Goal: Task Accomplishment & Management: Use online tool/utility

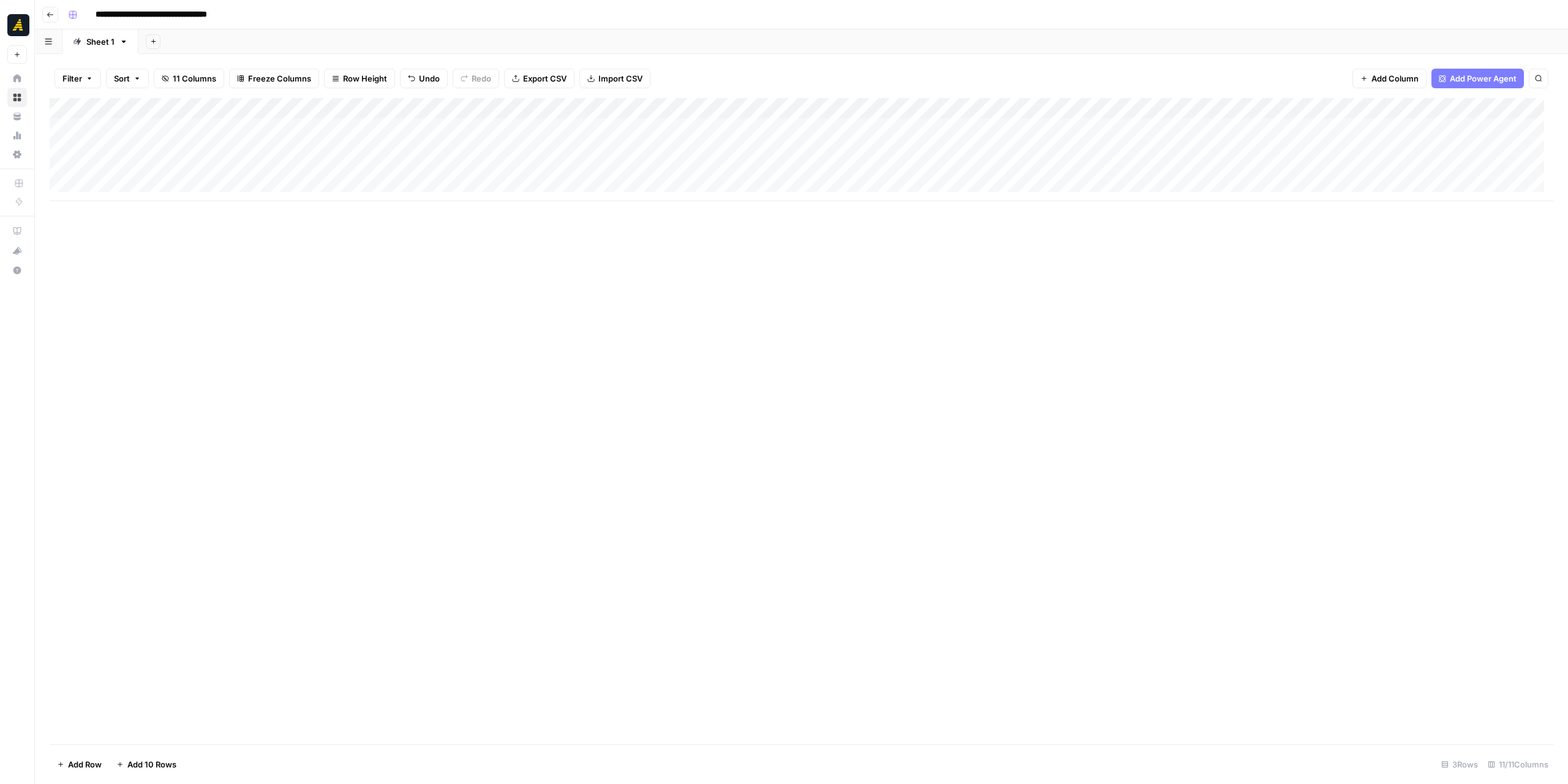
click at [482, 295] on div "Add Column" at bounding box center [802, 421] width 1504 height 646
click at [479, 294] on div "Add Column" at bounding box center [802, 421] width 1504 height 646
click at [371, 127] on div "Add Column" at bounding box center [802, 150] width 1504 height 103
click at [508, 134] on div "Add Column" at bounding box center [802, 150] width 1504 height 103
click at [701, 229] on div "Add Column" at bounding box center [802, 421] width 1504 height 646
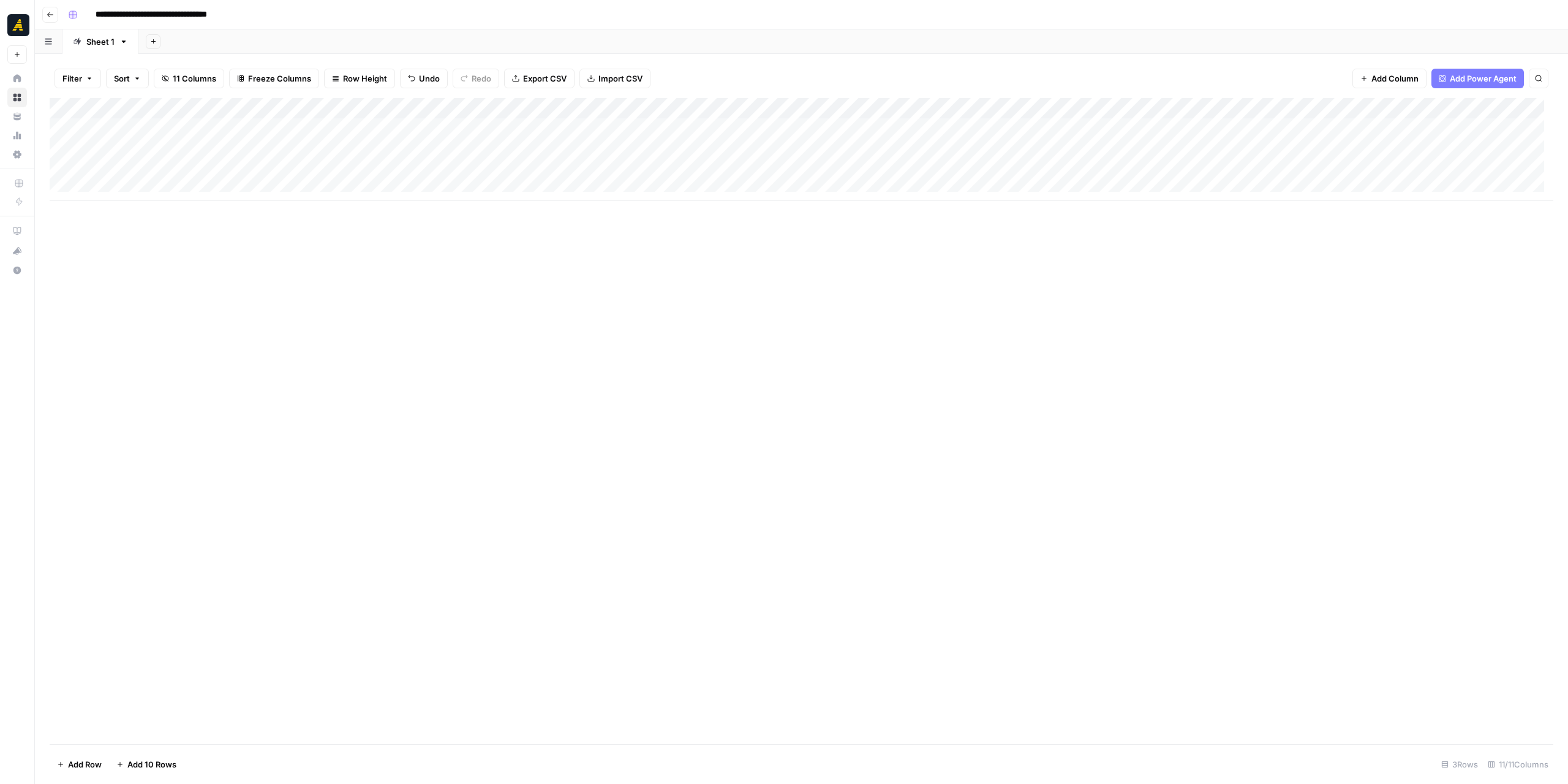
click at [1022, 397] on div "Add Column" at bounding box center [802, 421] width 1504 height 646
click at [171, 134] on div "Add Column" at bounding box center [802, 150] width 1504 height 103
click at [476, 133] on div "Add Column" at bounding box center [802, 150] width 1504 height 103
click at [981, 57] on p at bounding box center [1176, 61] width 392 height 16
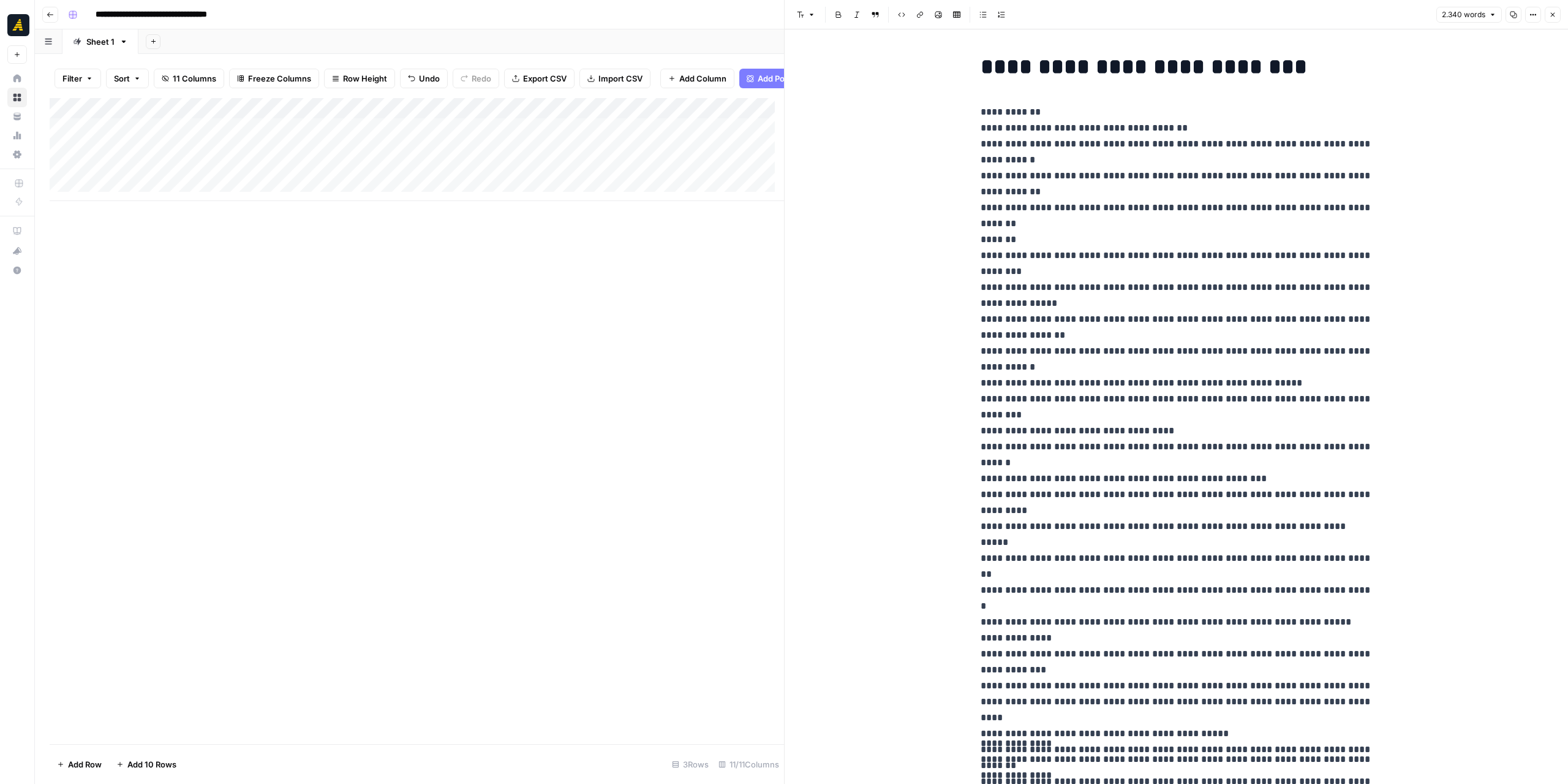
scroll to position [4706, 0]
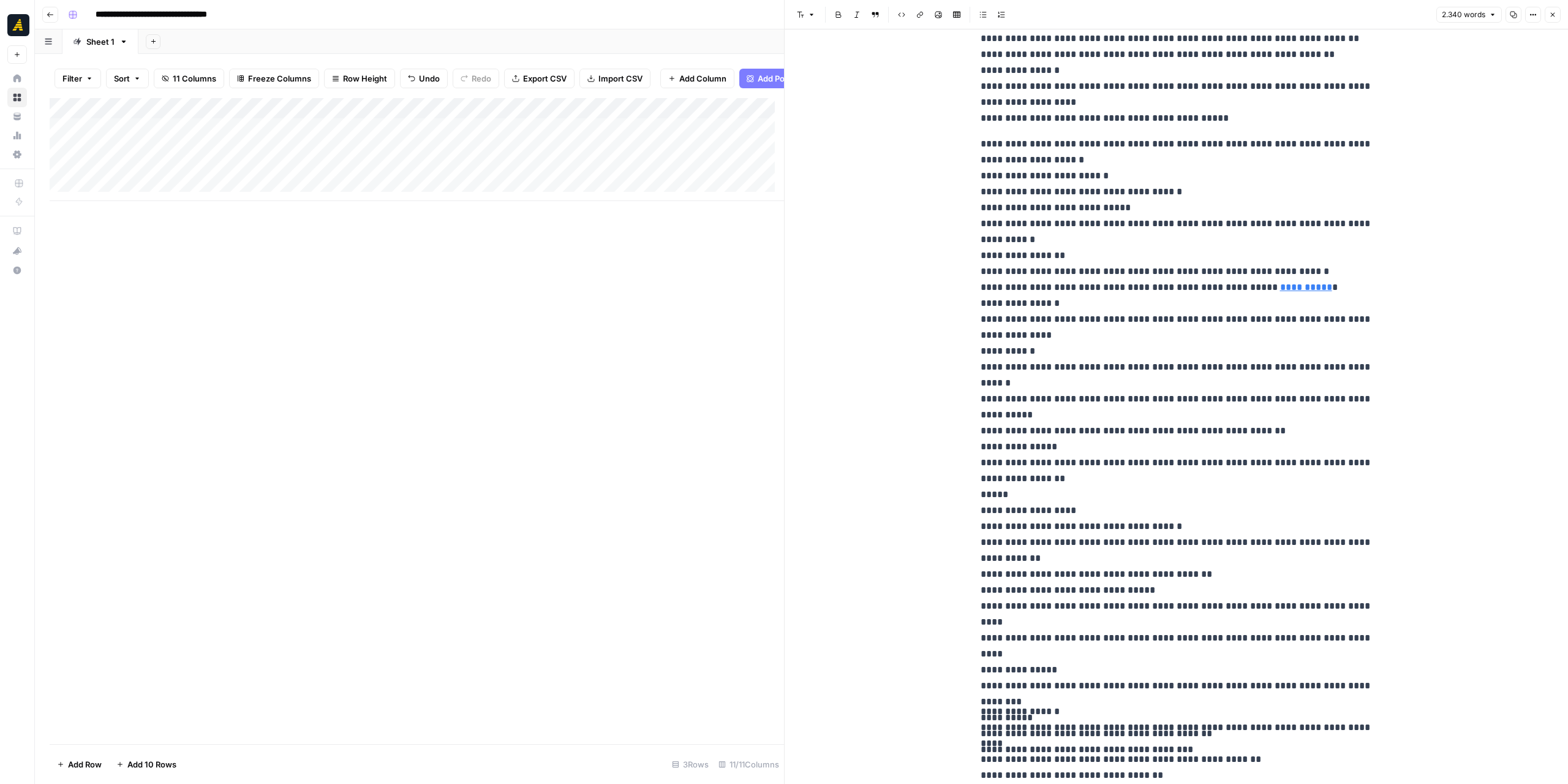
click at [1546, 13] on button "Close" at bounding box center [1552, 14] width 16 height 16
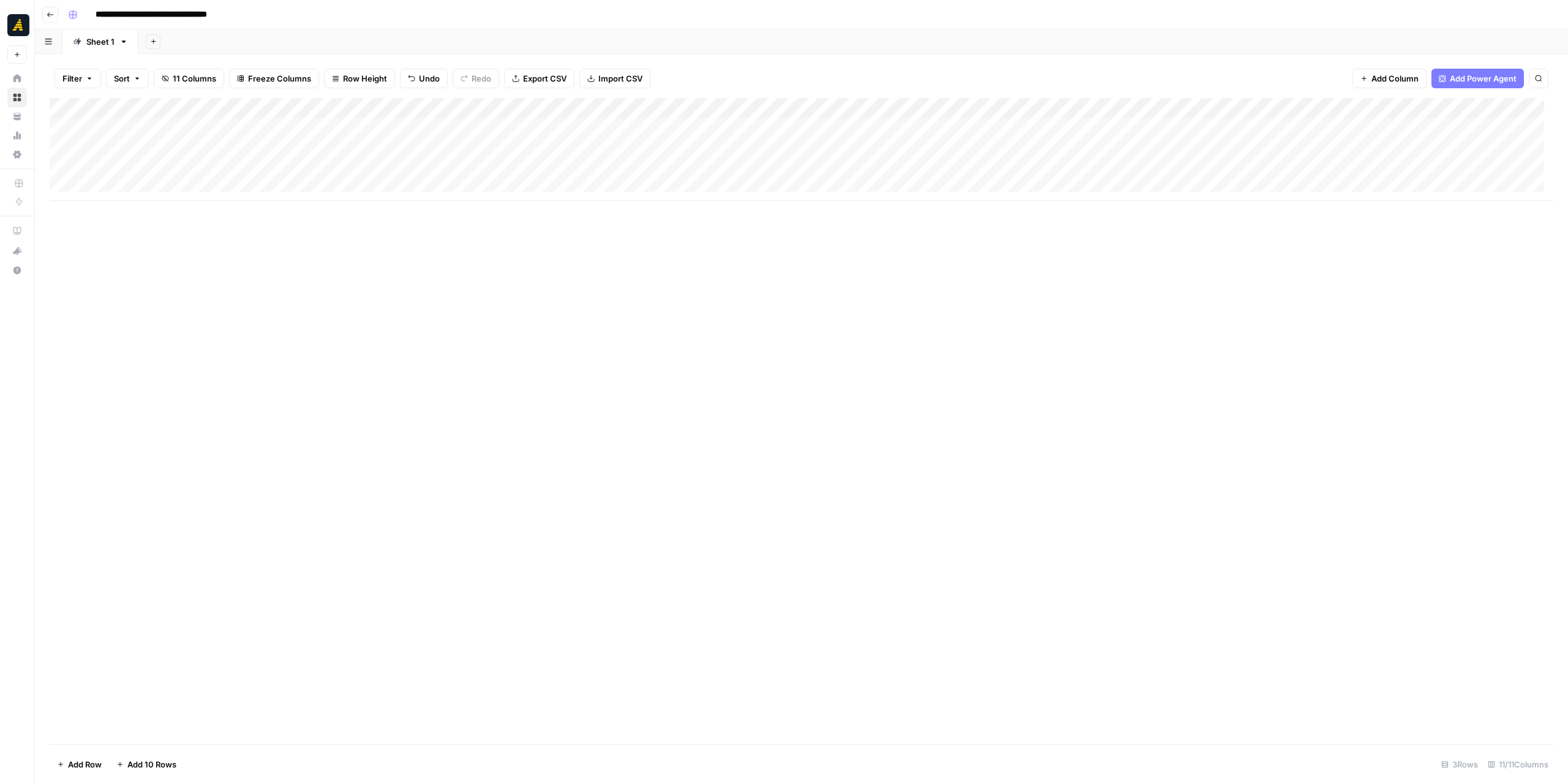
drag, startPoint x: 620, startPoint y: 109, endPoint x: 571, endPoint y: 112, distance: 49.1
click at [571, 112] on div "Add Column" at bounding box center [802, 150] width 1504 height 103
drag, startPoint x: 624, startPoint y: 112, endPoint x: 562, endPoint y: 112, distance: 62.0
click at [562, 112] on div "Add Column" at bounding box center [802, 150] width 1504 height 103
click at [632, 282] on div "Add Column" at bounding box center [802, 421] width 1504 height 646
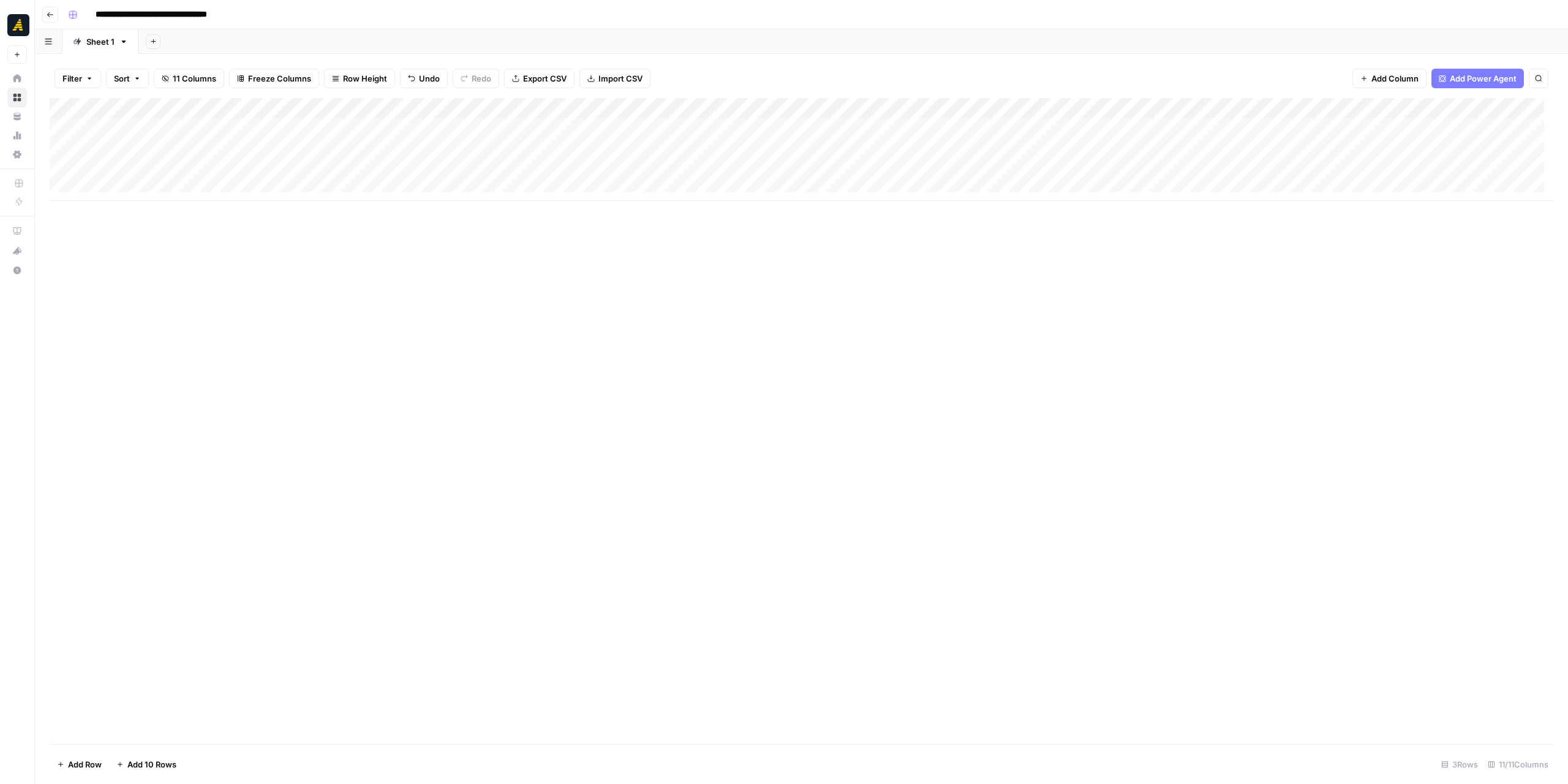
click at [358, 127] on div "Add Column" at bounding box center [802, 150] width 1504 height 103
click at [258, 131] on div "Add Column" at bounding box center [802, 150] width 1504 height 103
click at [362, 128] on div "Add Column" at bounding box center [802, 150] width 1504 height 103
click at [689, 332] on div "Add Column" at bounding box center [802, 421] width 1504 height 646
click at [263, 121] on div "Add Column" at bounding box center [802, 150] width 1504 height 103
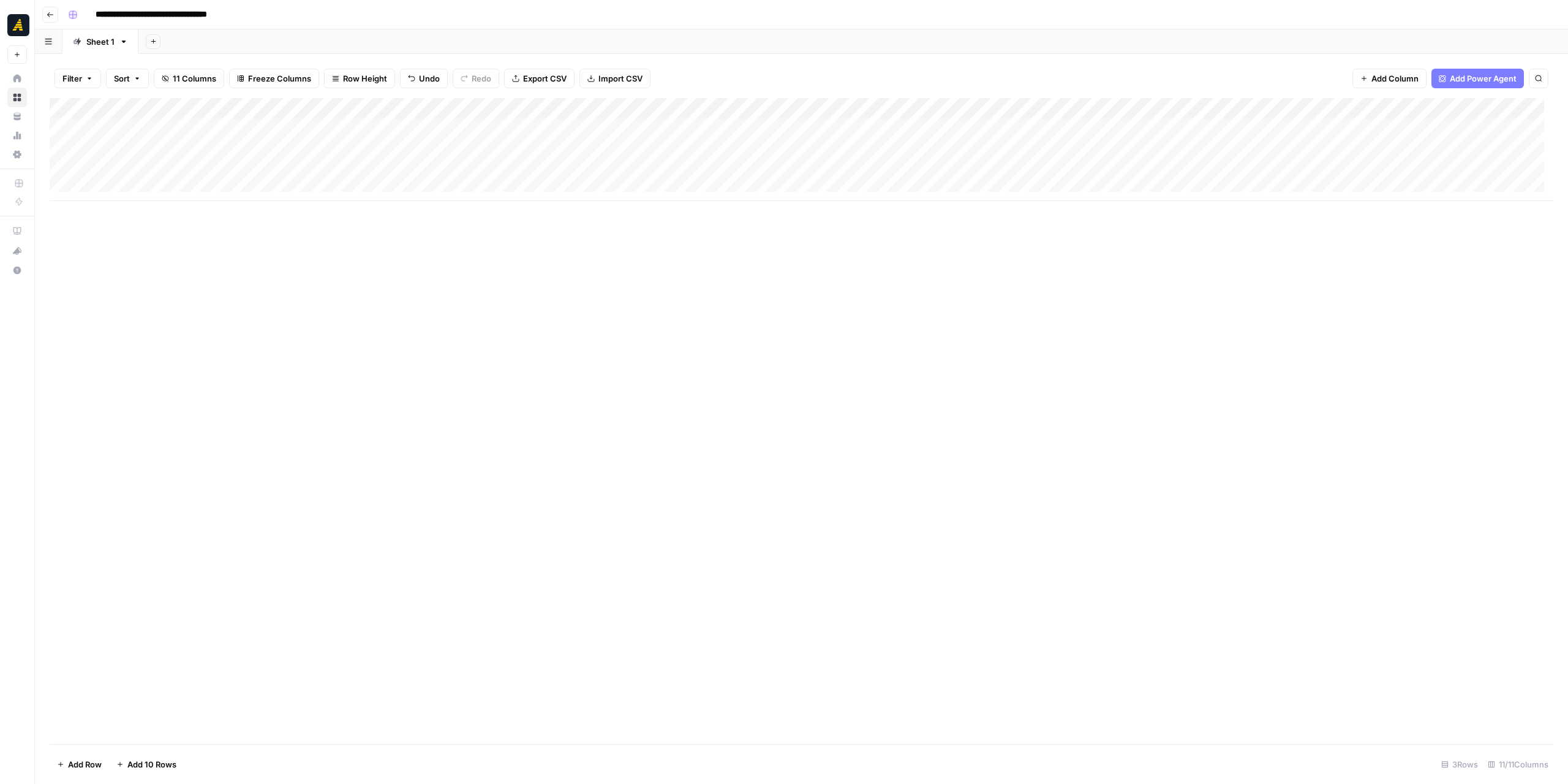
click at [341, 125] on div "Add Column" at bounding box center [802, 150] width 1504 height 103
click at [1084, 353] on div "Add Column" at bounding box center [802, 421] width 1504 height 646
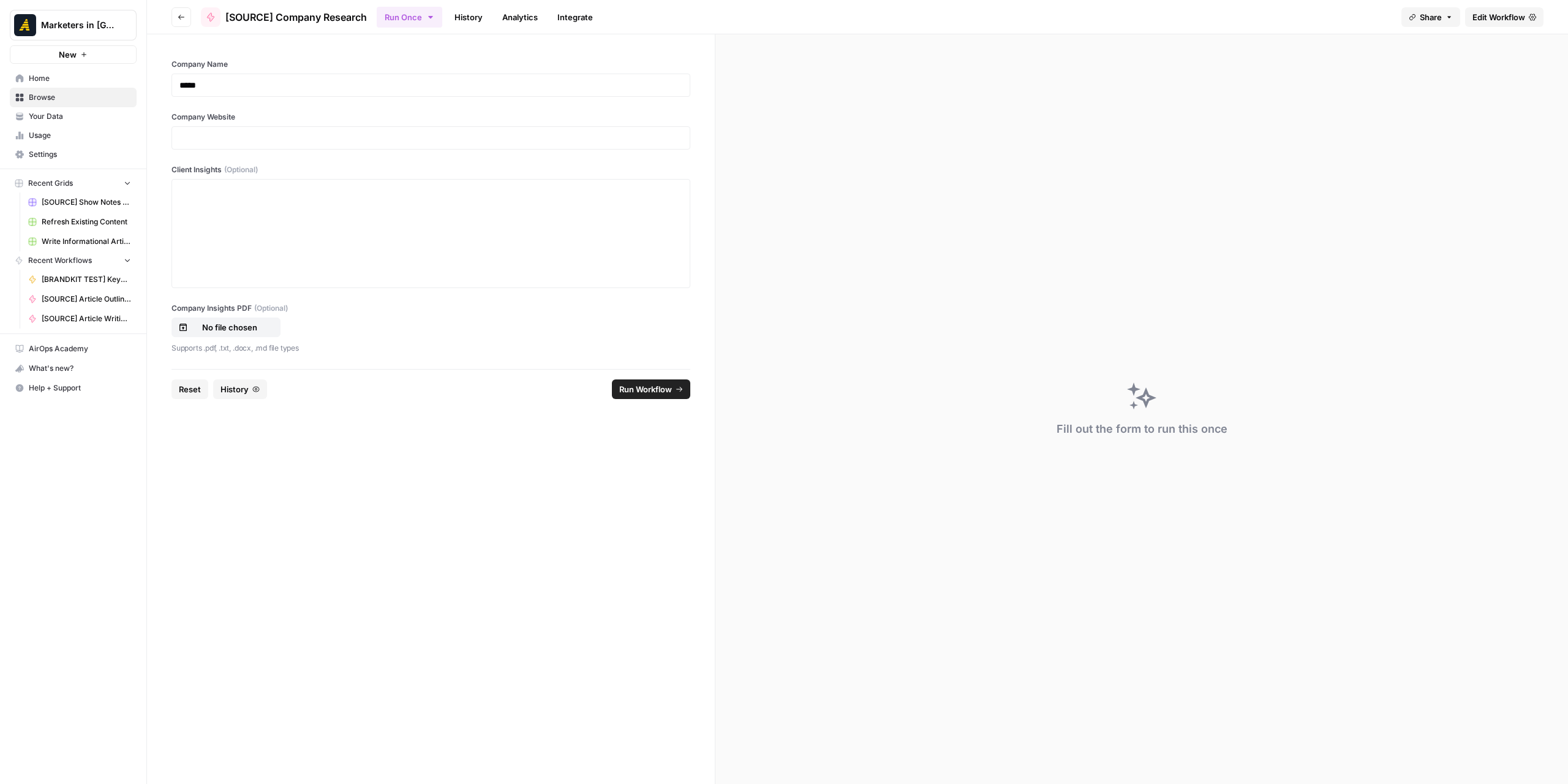
click at [480, 149] on div "Company Name ***** Company Website Client Insights (Optional) Company Insights …" at bounding box center [431, 201] width 568 height 335
click at [478, 140] on p at bounding box center [431, 137] width 503 height 12
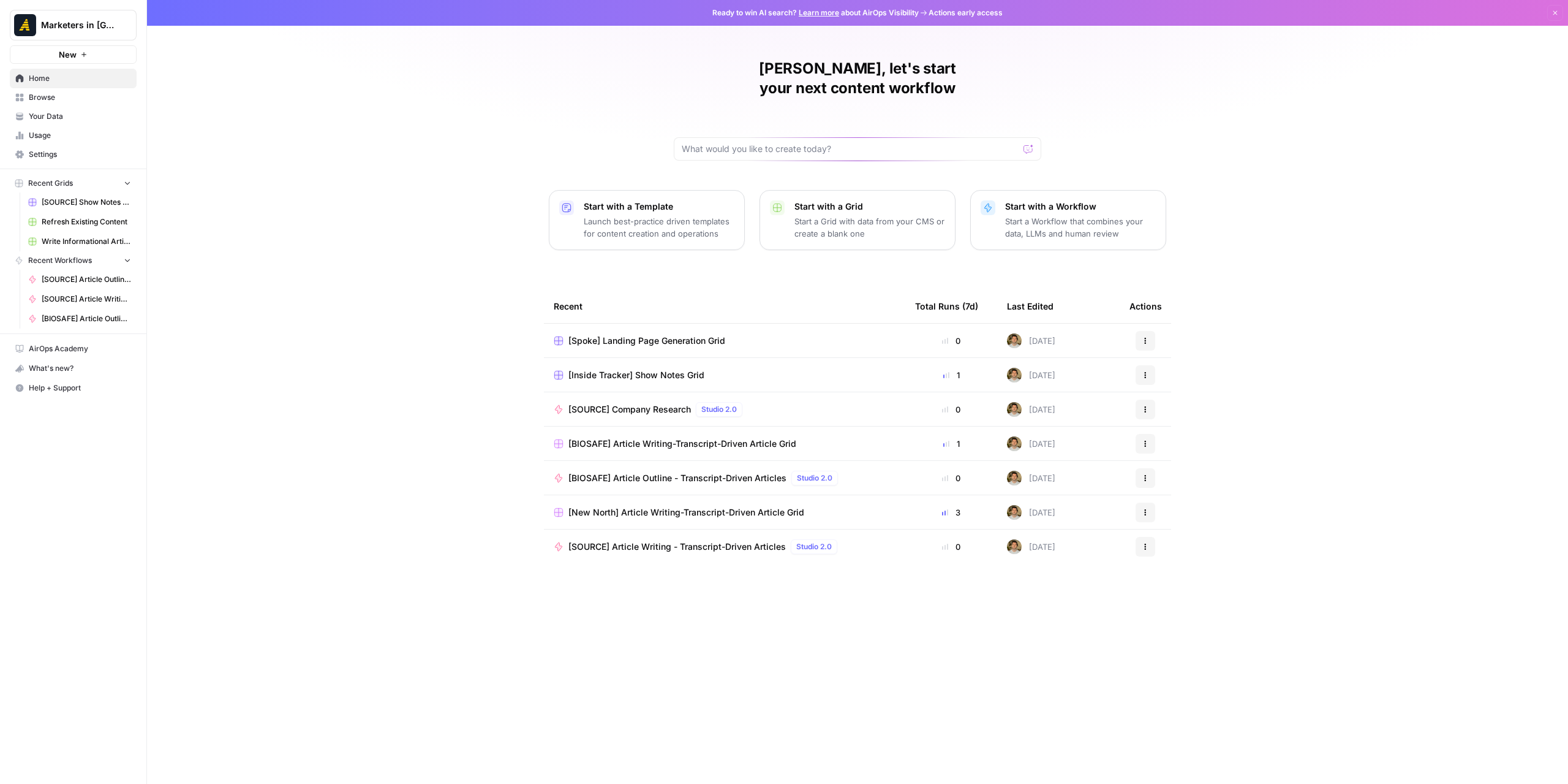
click at [83, 96] on span "Browse" at bounding box center [79, 97] width 102 height 11
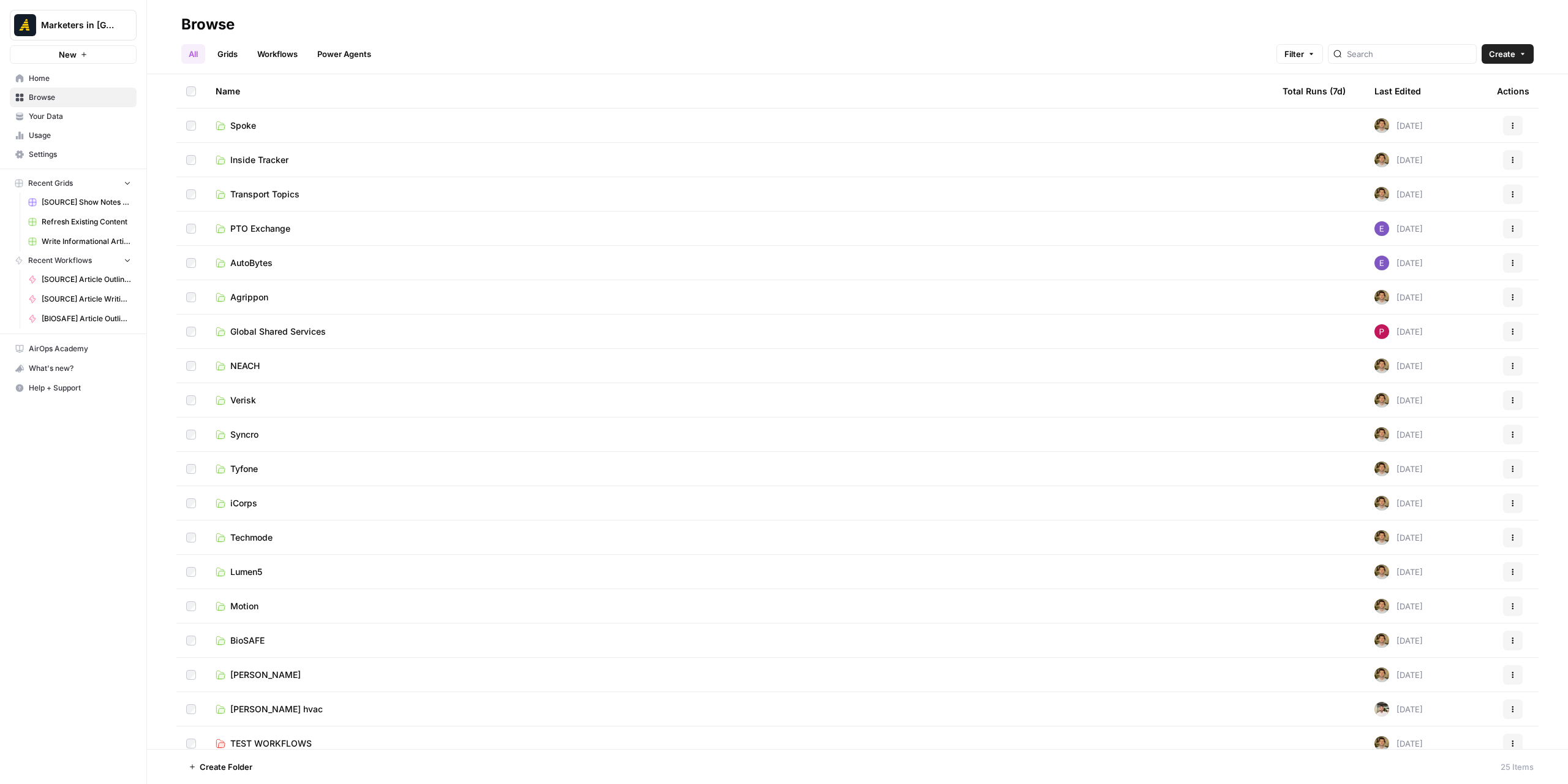
click at [263, 50] on link "Workflows" at bounding box center [277, 54] width 55 height 20
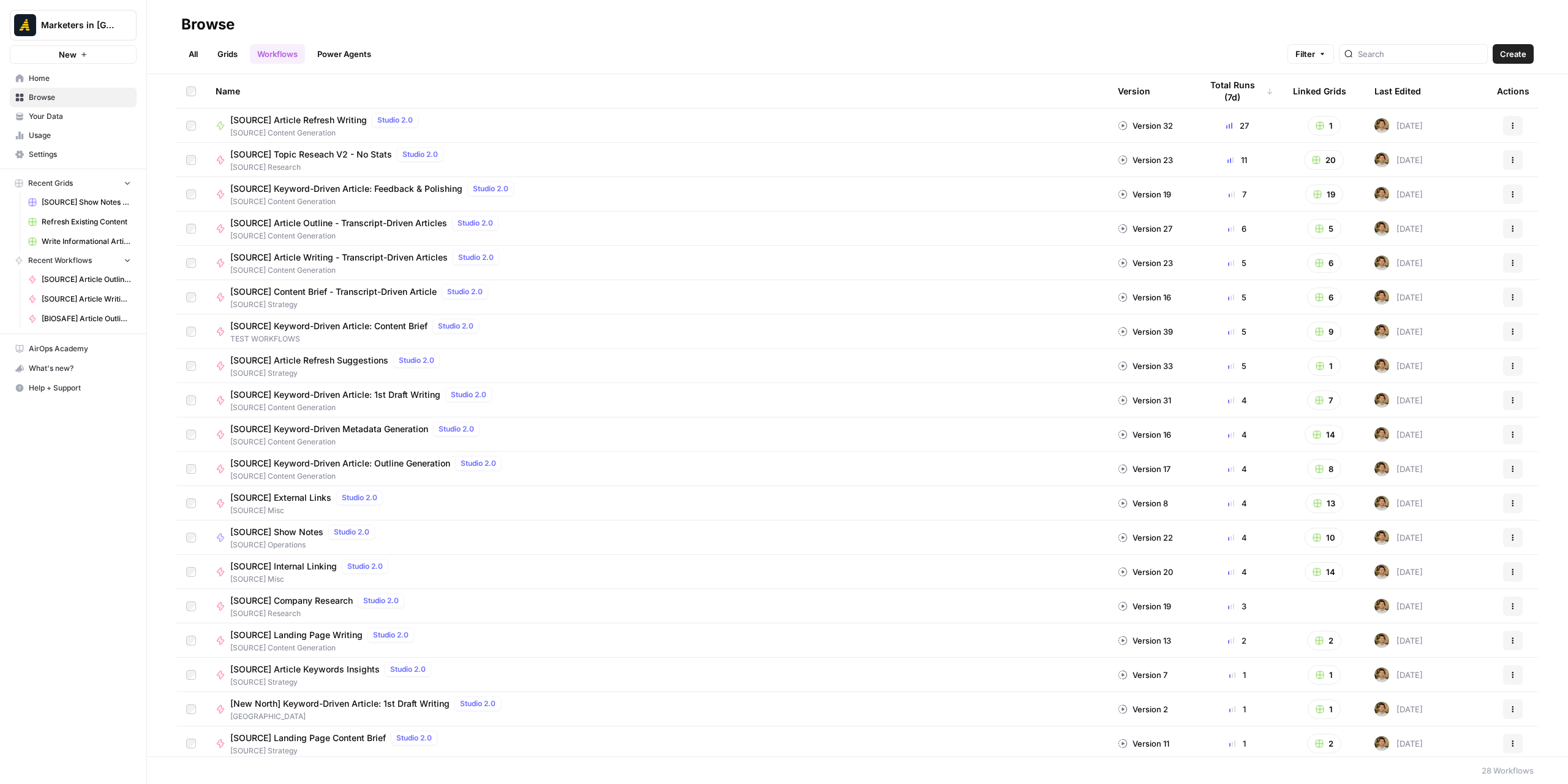
click at [191, 48] on link "All" at bounding box center [193, 54] width 24 height 20
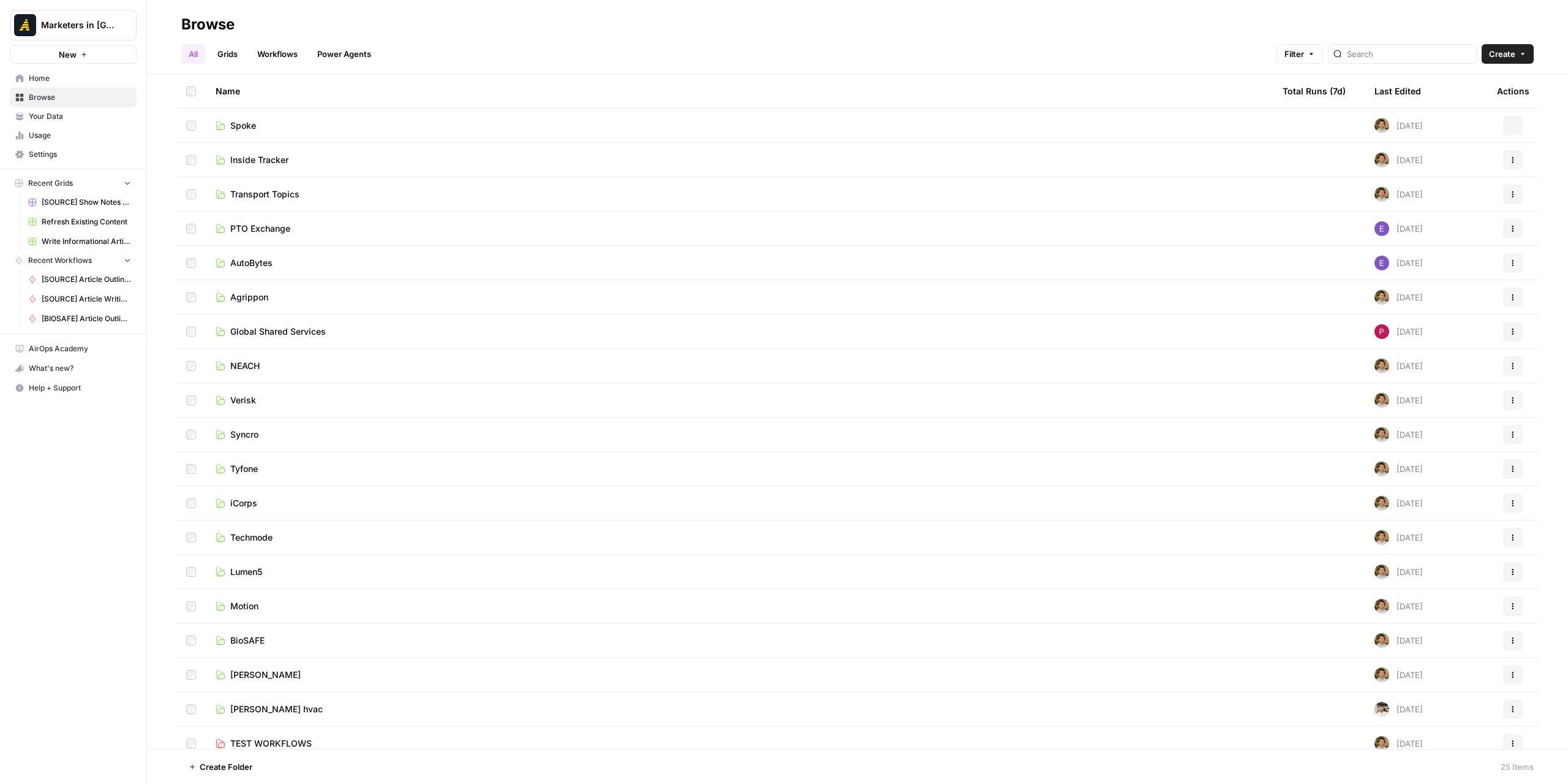
scroll to position [217, 0]
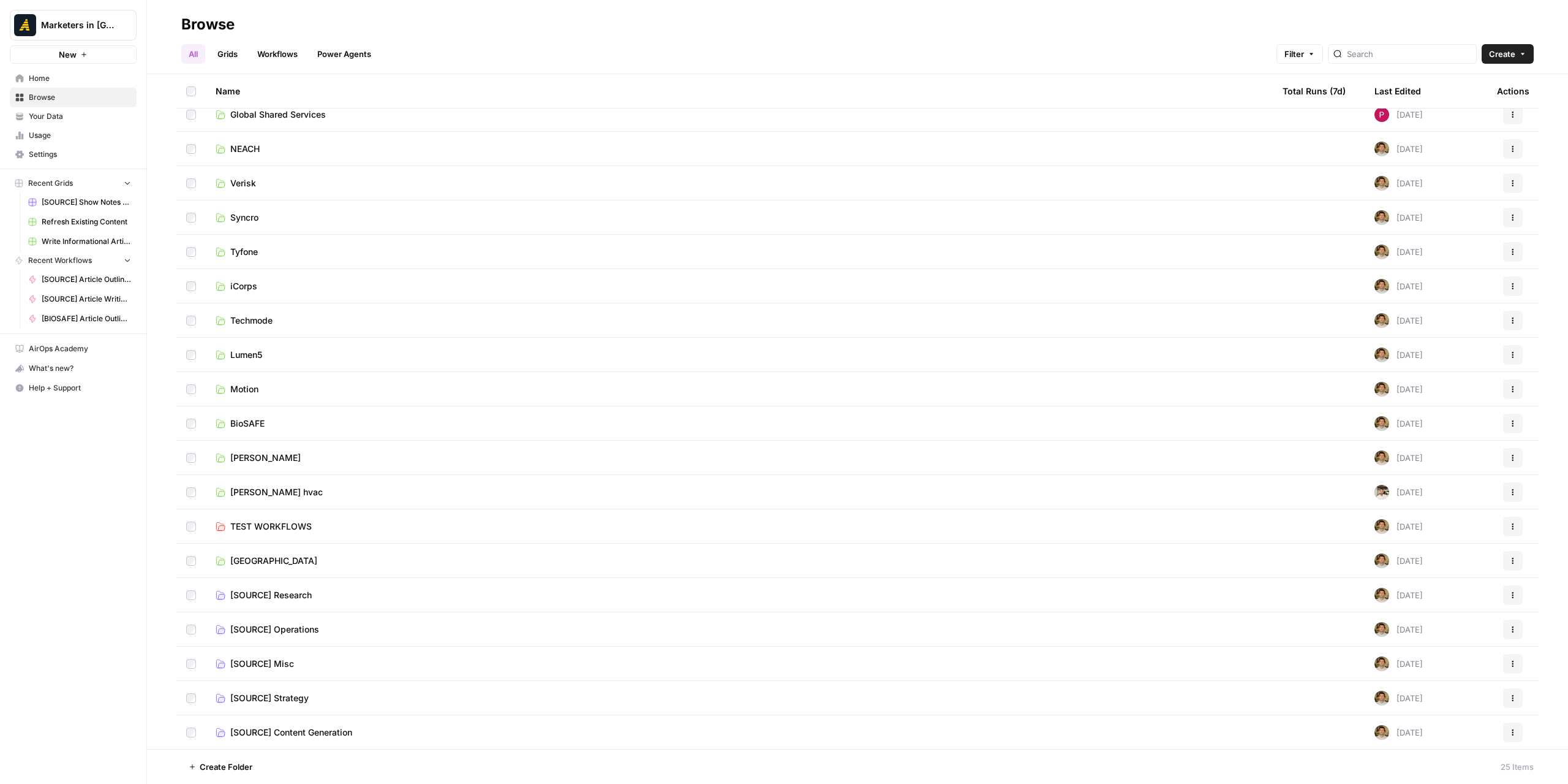
click at [303, 735] on span "[SOURCE] Content Generation" at bounding box center [291, 732] width 122 height 12
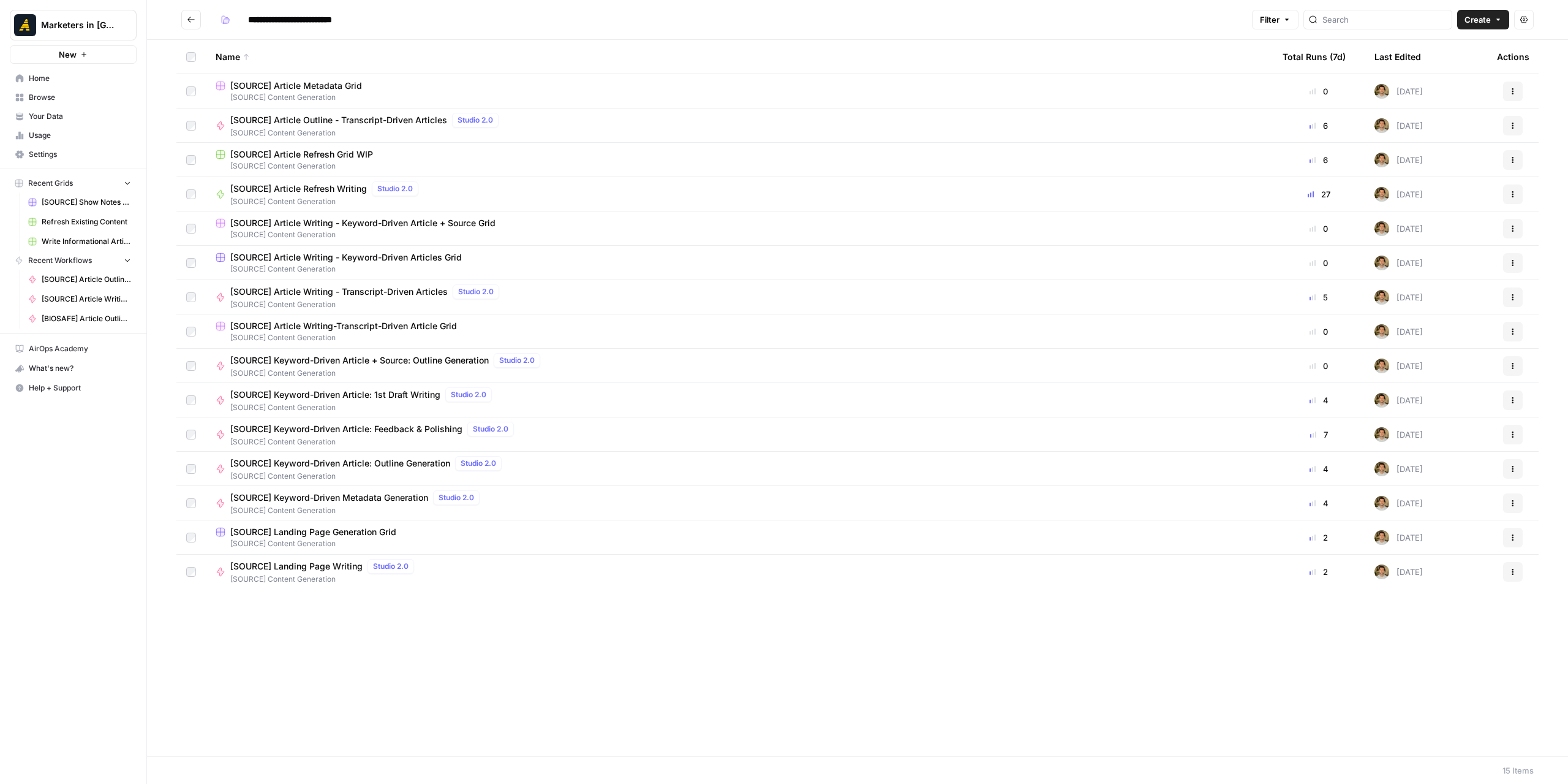
click at [193, 24] on button "Go back" at bounding box center [191, 20] width 20 height 20
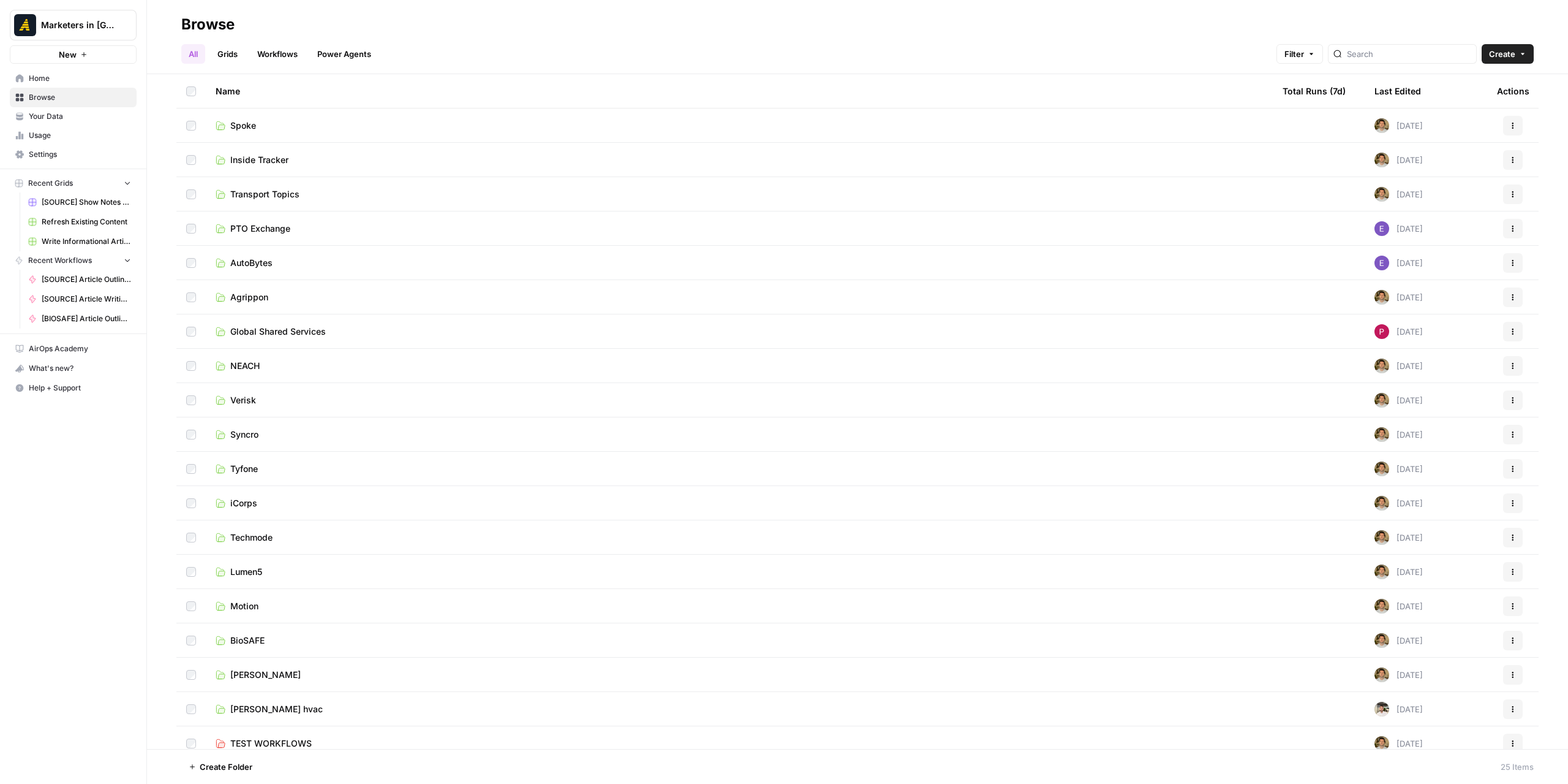
scroll to position [217, 0]
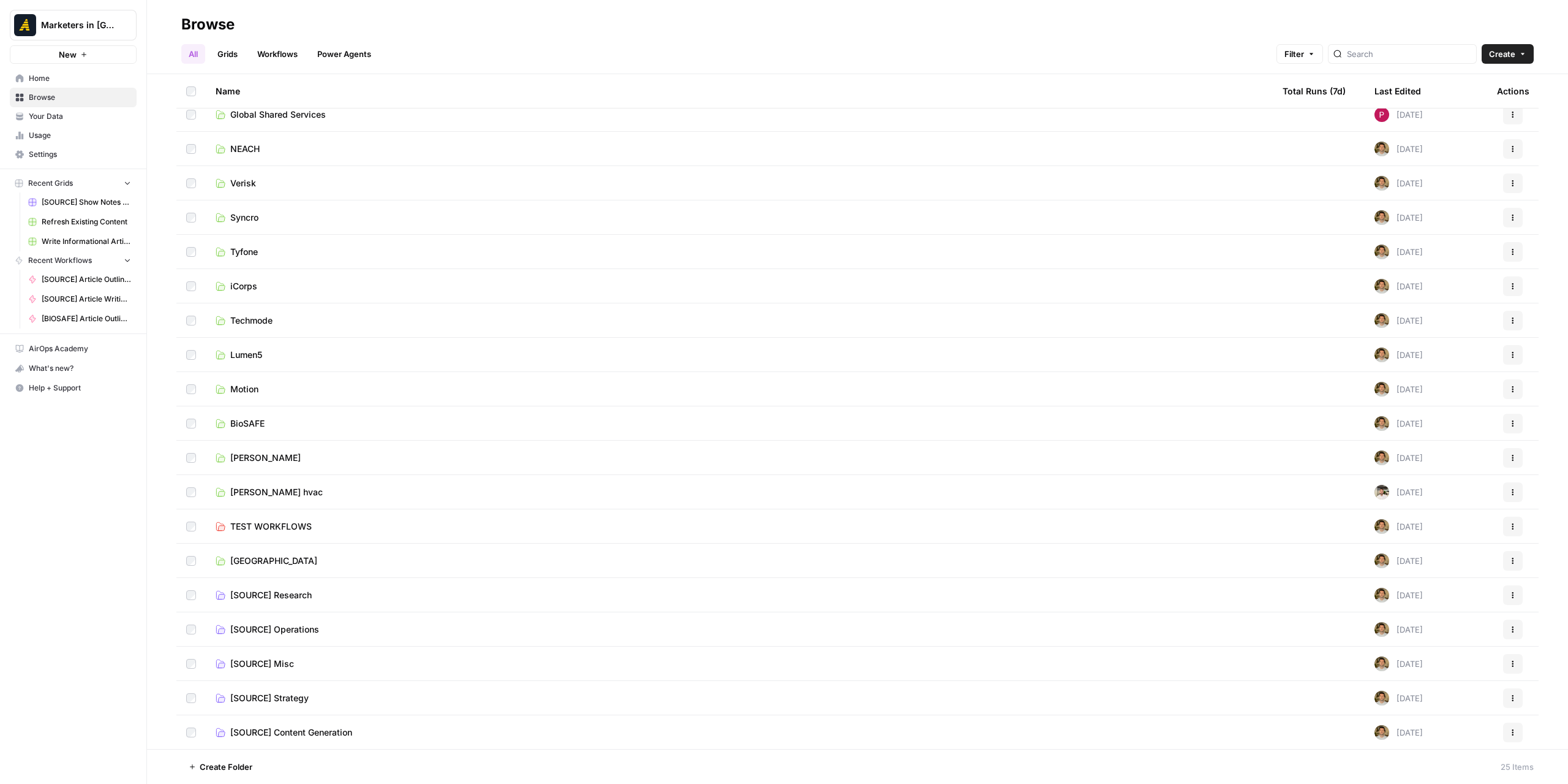
click at [291, 600] on td "[SOURCE] Research" at bounding box center [739, 594] width 1067 height 34
click at [297, 628] on span "[SOURCE] Operations" at bounding box center [275, 629] width 89 height 12
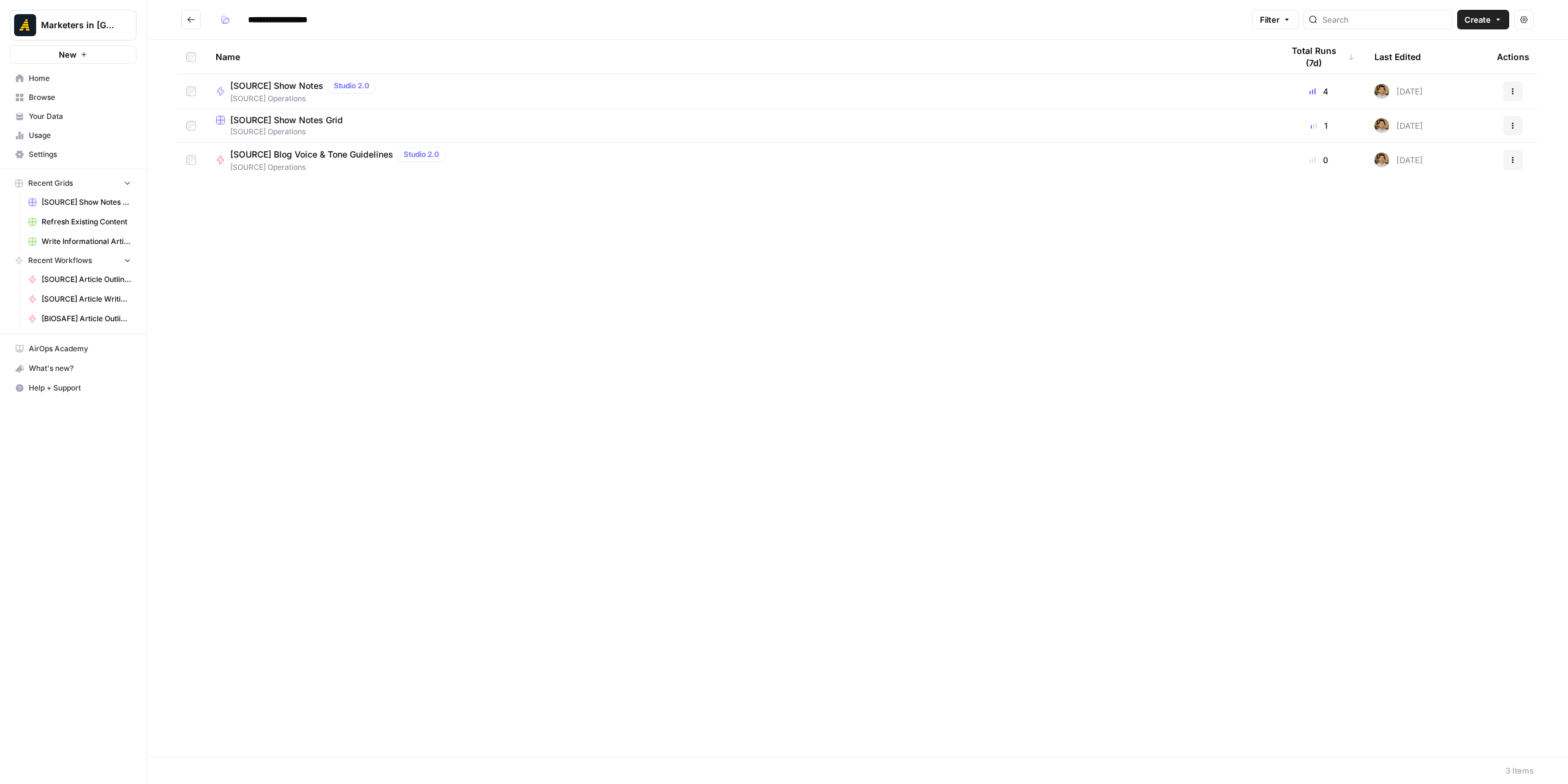
click at [300, 91] on div "[SOURCE] Show Notes Studio 2.0" at bounding box center [305, 85] width 149 height 14
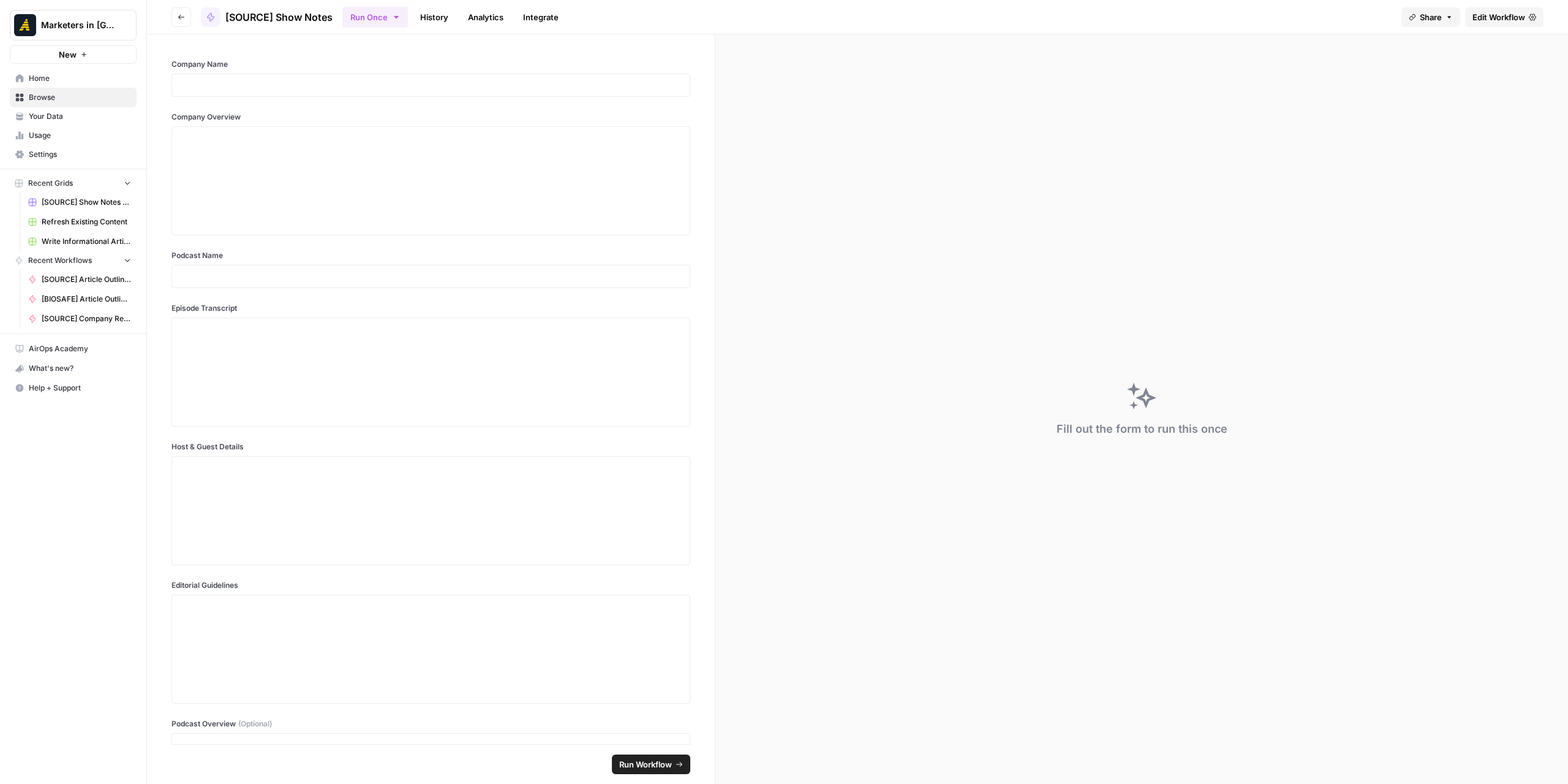
click at [183, 12] on button "Go back" at bounding box center [181, 17] width 20 height 20
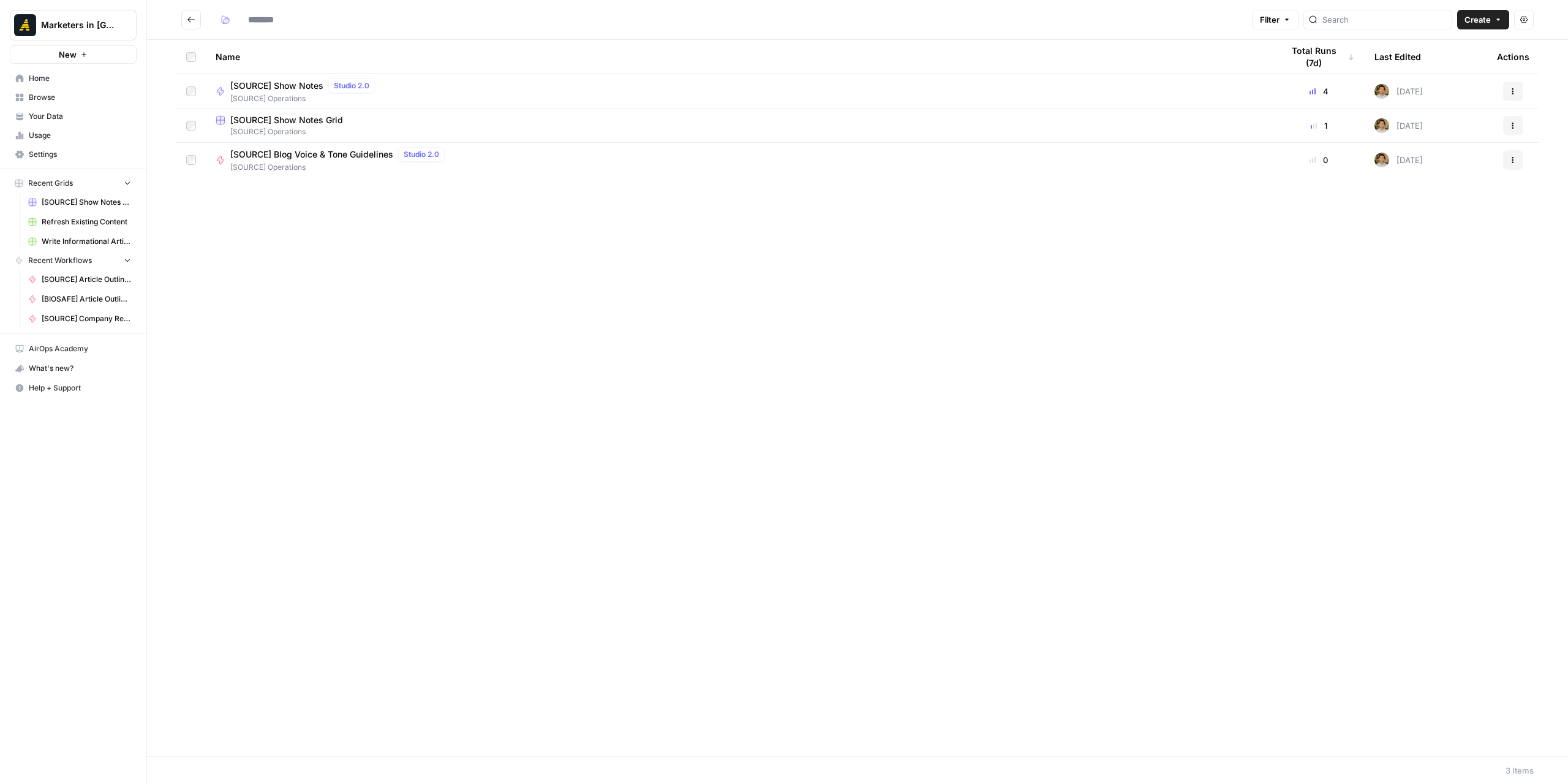
type input "**********"
click at [299, 137] on td "[SOURCE] Show Notes Grid [SOURCE] Operations" at bounding box center [739, 125] width 1067 height 34
click at [296, 127] on span "[SOURCE] Operations" at bounding box center [739, 131] width 1047 height 11
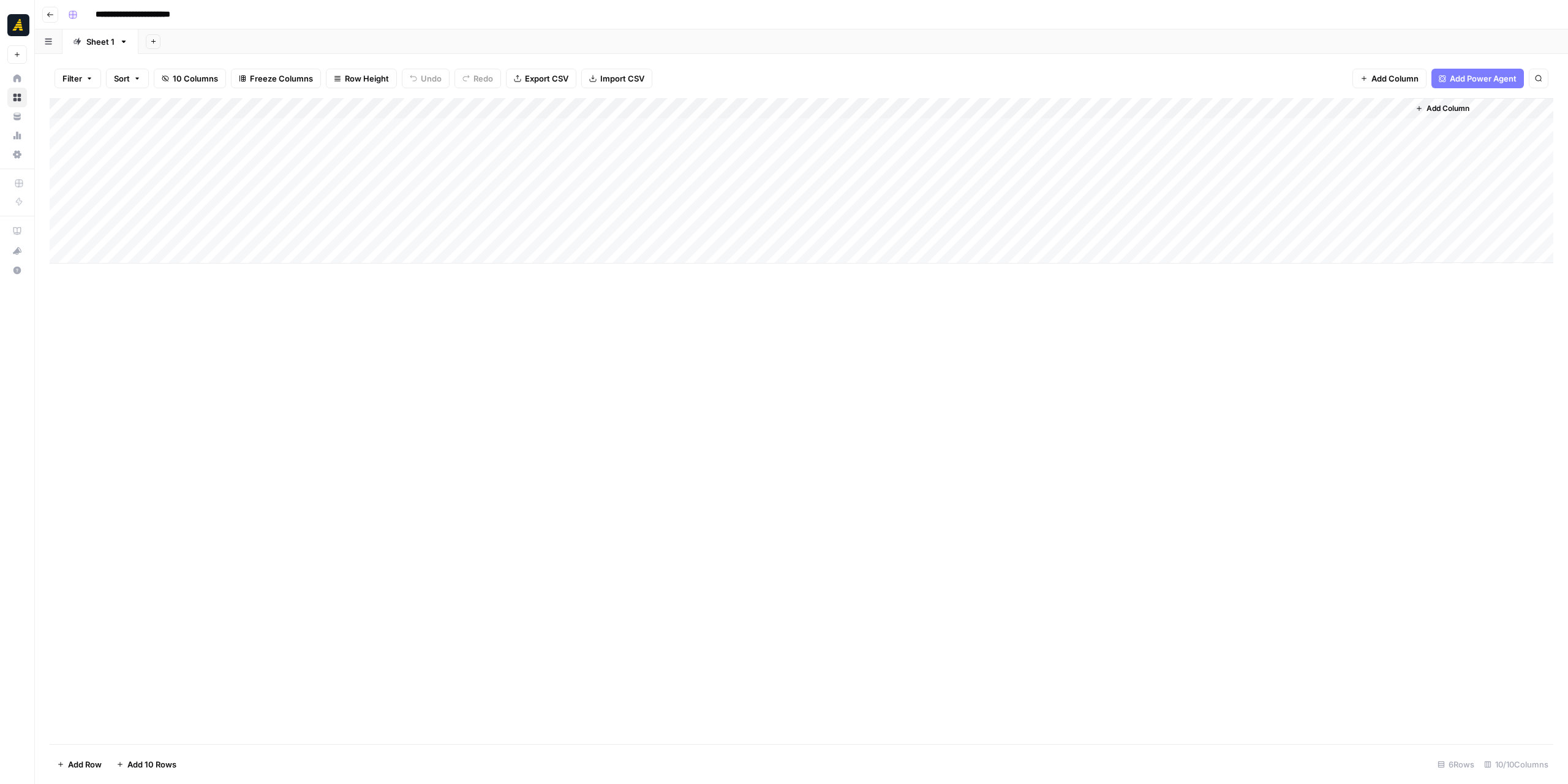
click at [374, 134] on div "Add Column" at bounding box center [802, 181] width 1504 height 165
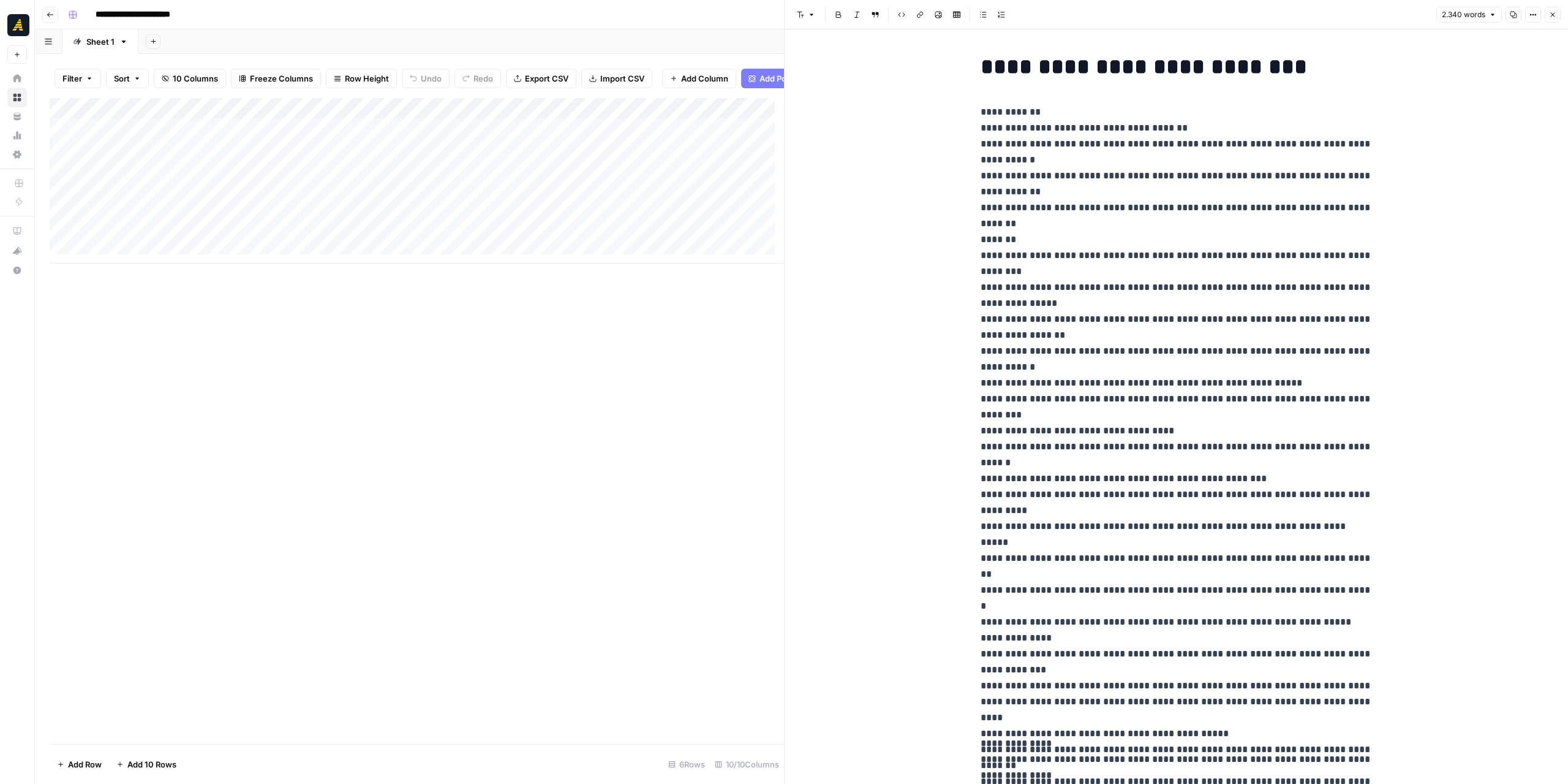
click at [1517, 9] on button "Copy" at bounding box center [1513, 14] width 16 height 16
click at [1556, 16] on button "Close" at bounding box center [1552, 14] width 16 height 16
